Goal: Find specific page/section: Find specific page/section

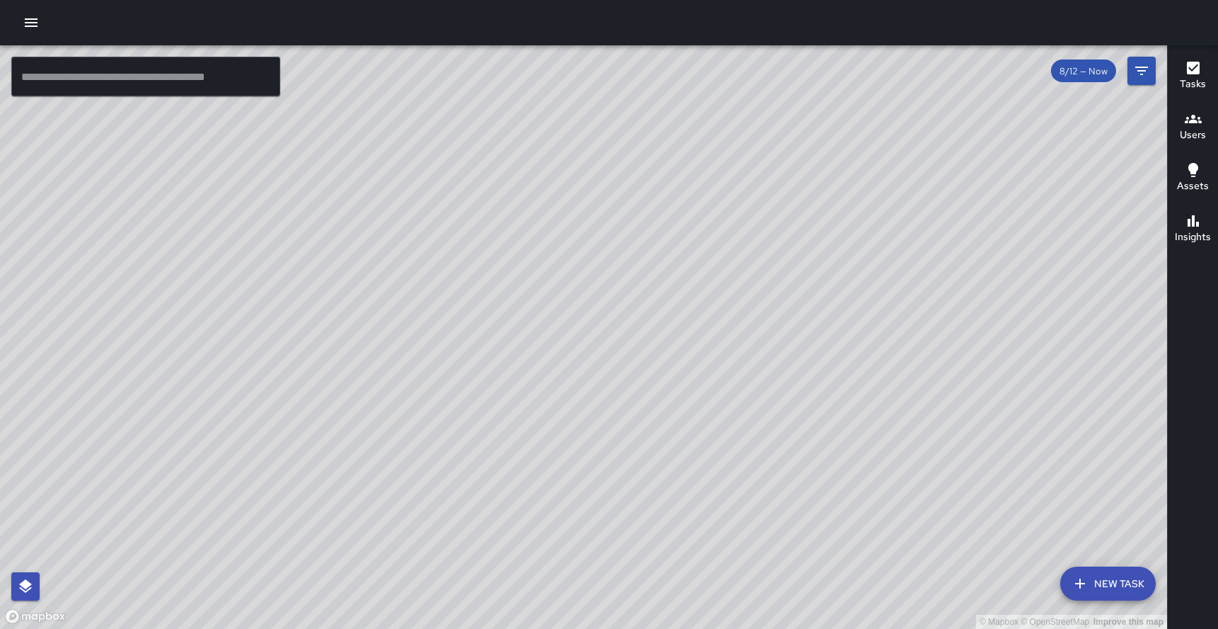
drag, startPoint x: 939, startPoint y: 362, endPoint x: 743, endPoint y: 295, distance: 206.7
click at [743, 295] on div "© Mapbox © OpenStreetMap Improve this map" at bounding box center [583, 336] width 1167 height 583
drag, startPoint x: 703, startPoint y: 333, endPoint x: 646, endPoint y: 319, distance: 58.4
click at [646, 319] on div "© Mapbox © OpenStreetMap Improve this map" at bounding box center [583, 336] width 1167 height 583
click at [1146, 73] on icon "Filters" at bounding box center [1141, 70] width 17 height 17
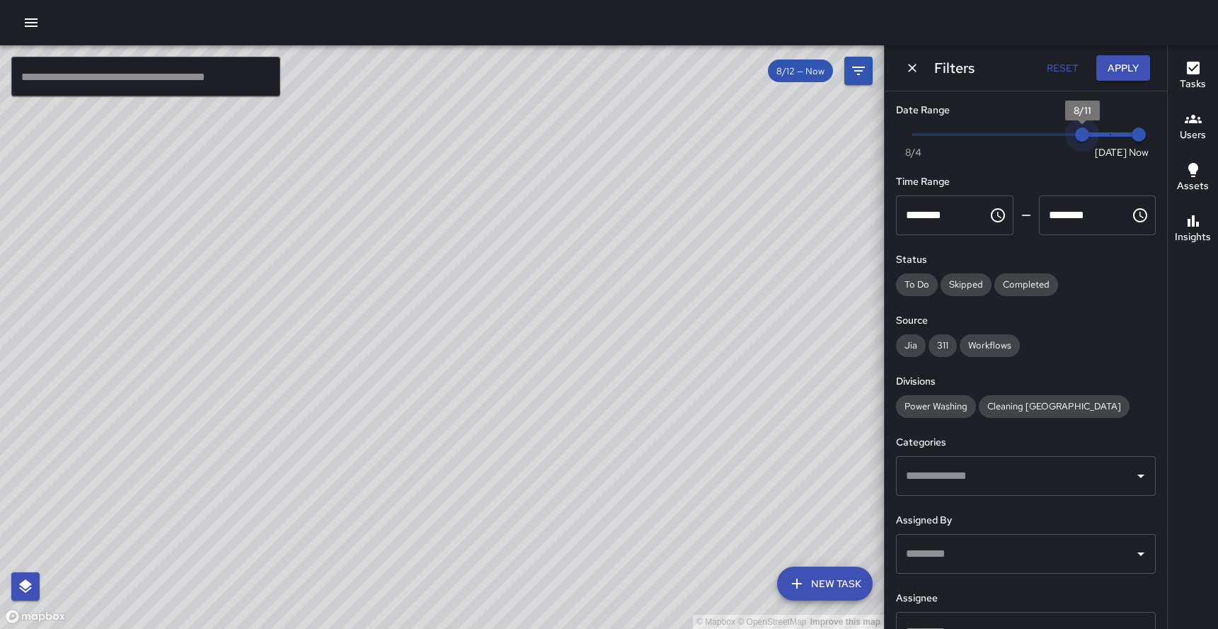
drag, startPoint x: 1110, startPoint y: 134, endPoint x: 1072, endPoint y: 132, distance: 38.3
click at [1075, 132] on span "8/11" at bounding box center [1082, 134] width 14 height 14
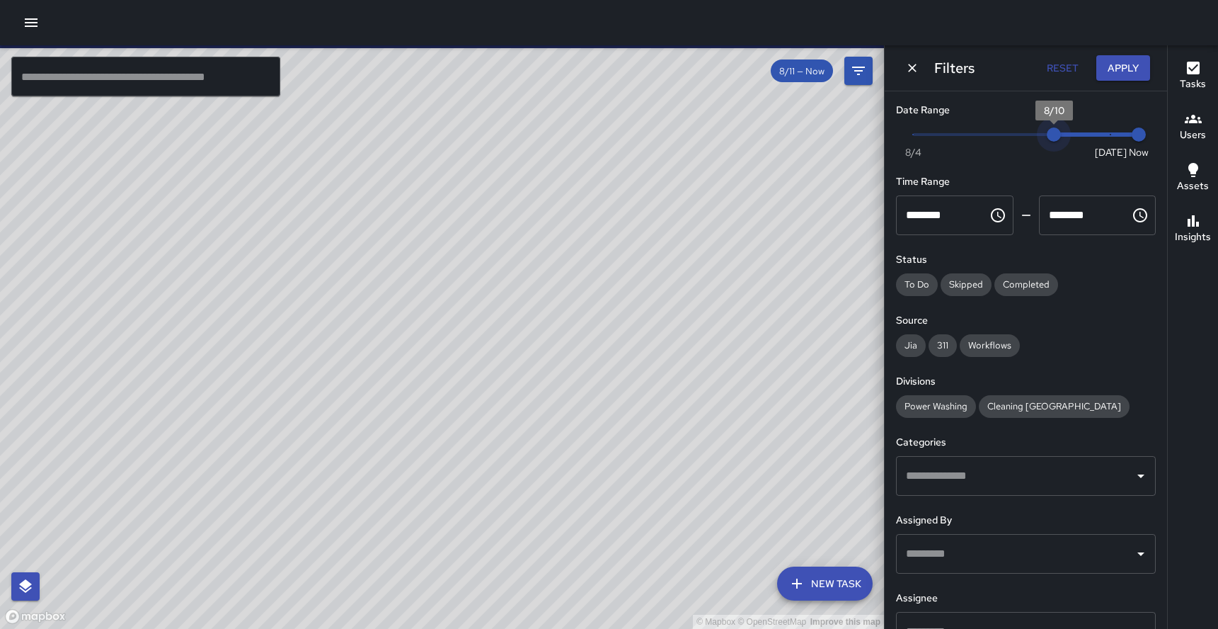
drag, startPoint x: 1072, startPoint y: 132, endPoint x: 1050, endPoint y: 132, distance: 21.9
click at [1050, 132] on span "8/10" at bounding box center [1054, 134] width 14 height 14
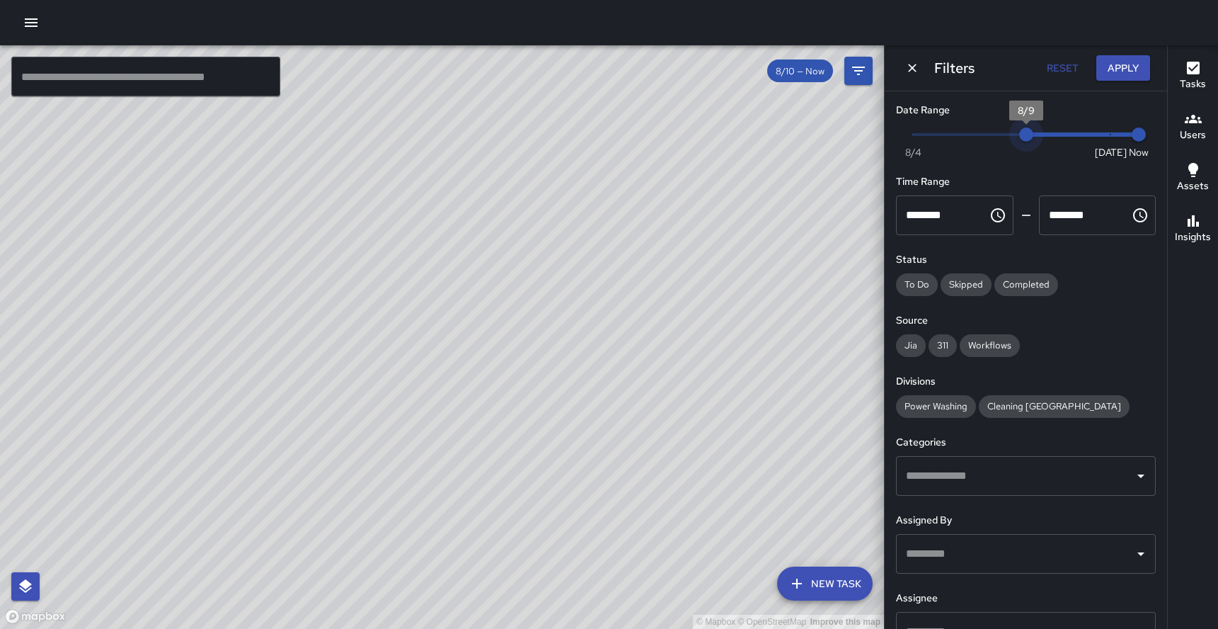
drag, startPoint x: 1050, startPoint y: 132, endPoint x: 1022, endPoint y: 131, distance: 27.6
click at [1022, 132] on span "8/9" at bounding box center [1026, 134] width 14 height 14
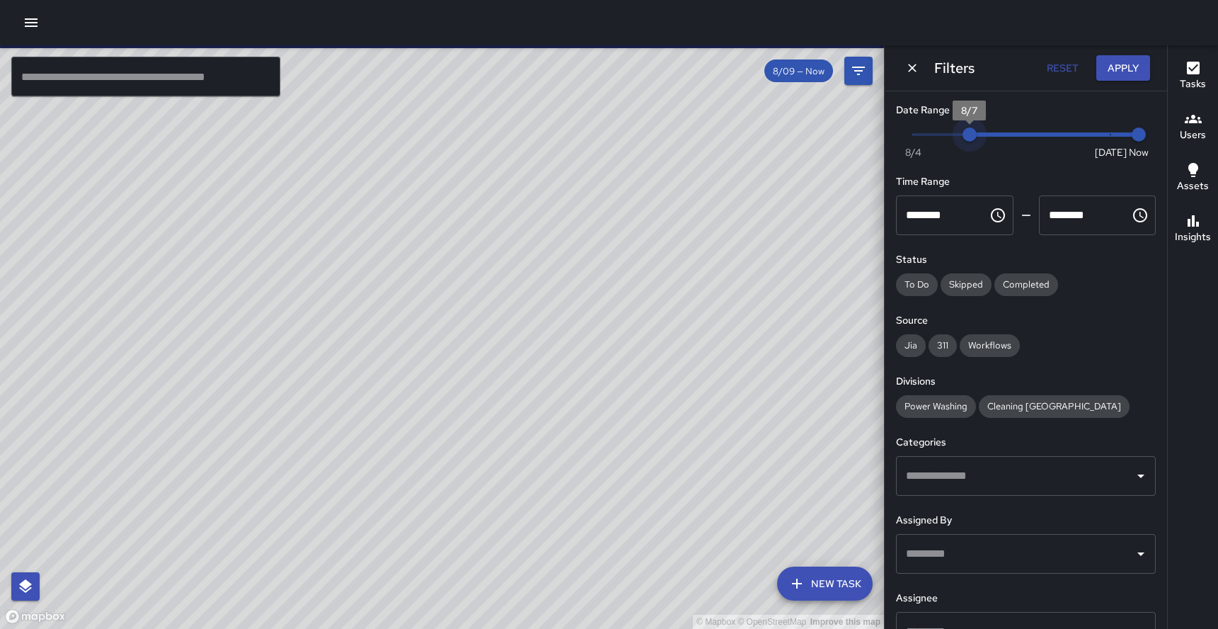
drag, startPoint x: 1022, startPoint y: 131, endPoint x: 977, endPoint y: 132, distance: 45.3
click at [977, 132] on span "8/7" at bounding box center [970, 134] width 14 height 14
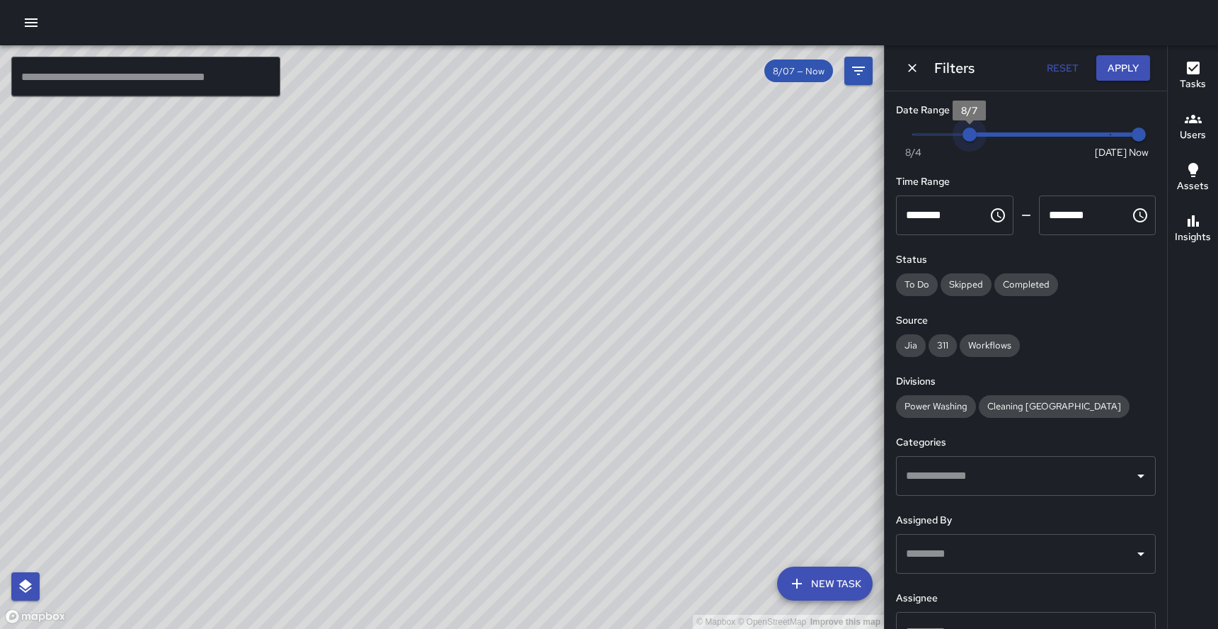
type input "*"
drag, startPoint x: 977, startPoint y: 132, endPoint x: 911, endPoint y: 136, distance: 65.9
click at [911, 136] on span "8/5" at bounding box center [913, 134] width 14 height 14
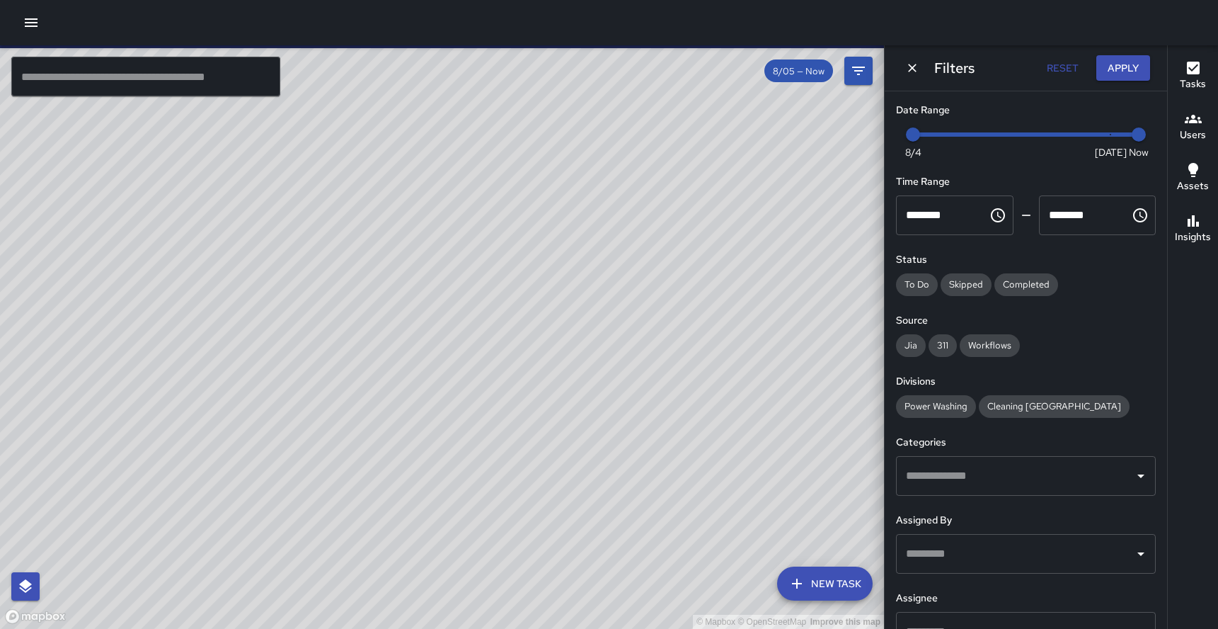
click at [674, 295] on div "© Mapbox © OpenStreetMap Improve this map" at bounding box center [442, 336] width 884 height 583
click at [911, 69] on icon "Dismiss" at bounding box center [912, 68] width 8 height 8
